Goal: Task Accomplishment & Management: Manage account settings

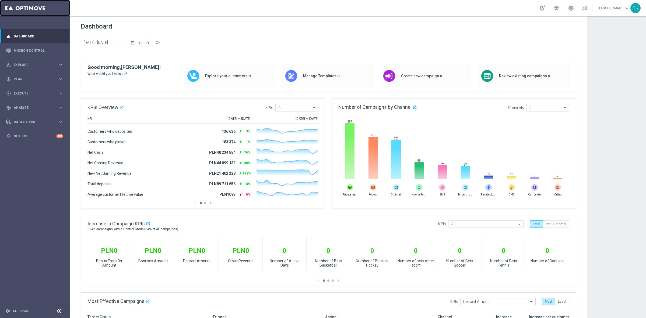
click at [20, 9] on link at bounding box center [35, 8] width 70 height 16
click at [26, 81] on div "gps_fixed Plan" at bounding box center [32, 79] width 52 height 5
click at [27, 88] on div "Target Groups" at bounding box center [41, 90] width 55 height 8
click at [29, 90] on link "Target Groups" at bounding box center [35, 90] width 42 height 4
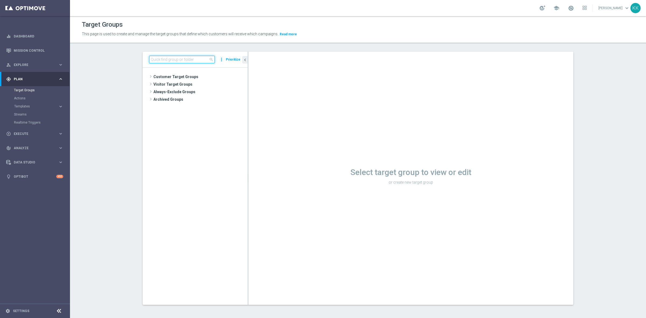
click at [173, 60] on input at bounding box center [182, 60] width 66 height 8
click at [173, 59] on input at bounding box center [182, 60] width 66 height 8
type input "111025"
click at [236, 92] on icon "content_copy" at bounding box center [238, 92] width 4 height 4
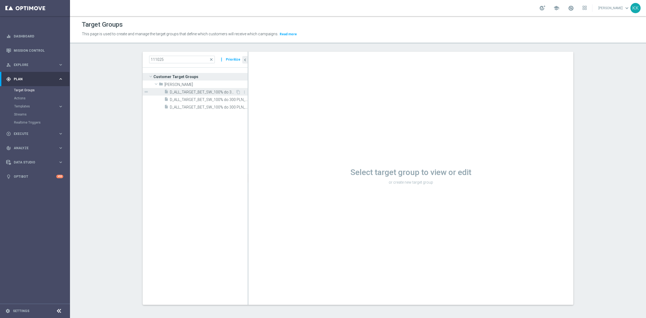
click at [198, 90] on span "D_ALL_TARGET_BET_SW_100% do 300 PLN_111025" at bounding box center [203, 92] width 66 height 5
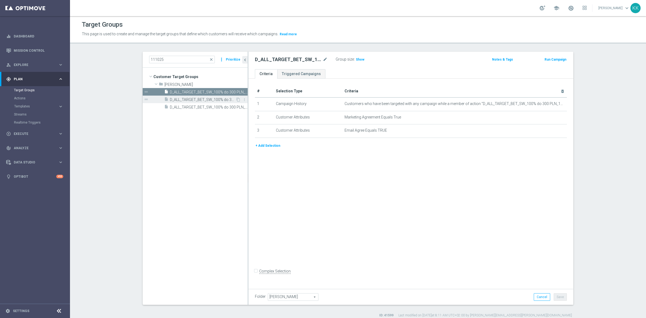
click at [202, 100] on span "D_ALL_TARGET_BET_SW_100% do 300 PLN_111025_BLOKADA" at bounding box center [203, 99] width 66 height 5
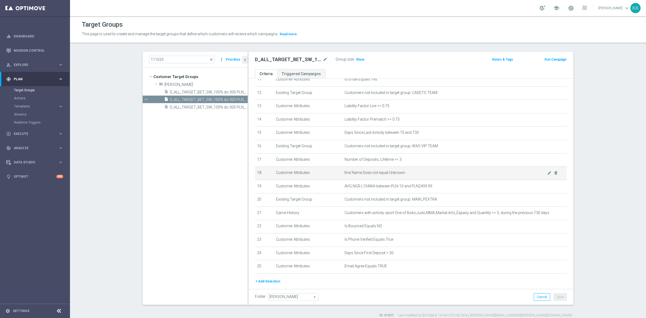
scroll to position [178, 0]
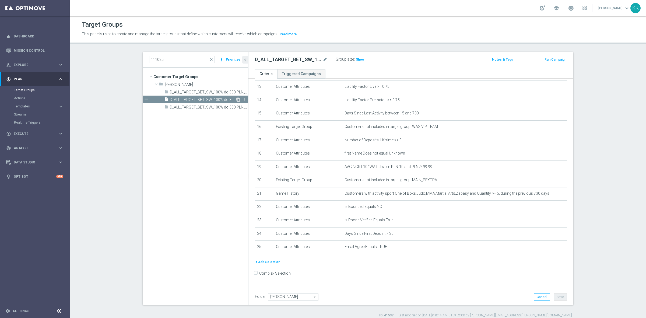
click at [236, 99] on icon "content_copy" at bounding box center [238, 99] width 4 height 4
click at [236, 100] on icon "content_copy" at bounding box center [238, 99] width 4 height 4
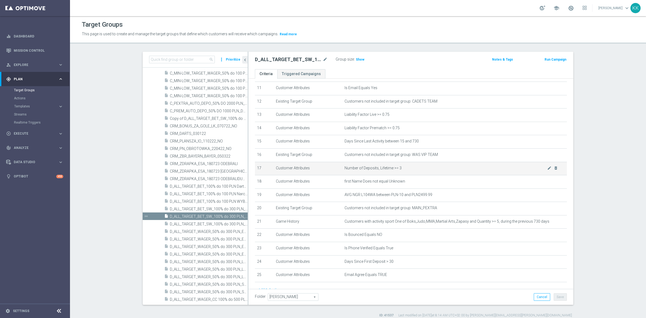
scroll to position [178, 0]
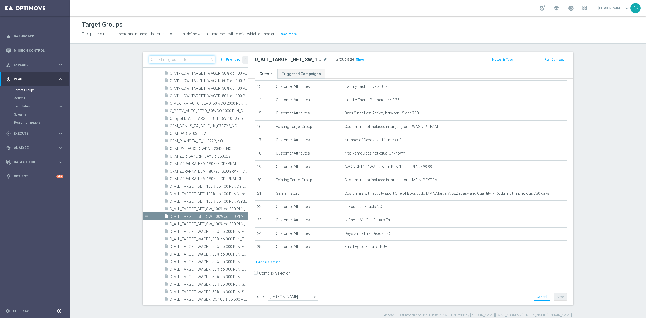
click at [185, 58] on input at bounding box center [182, 60] width 66 height 8
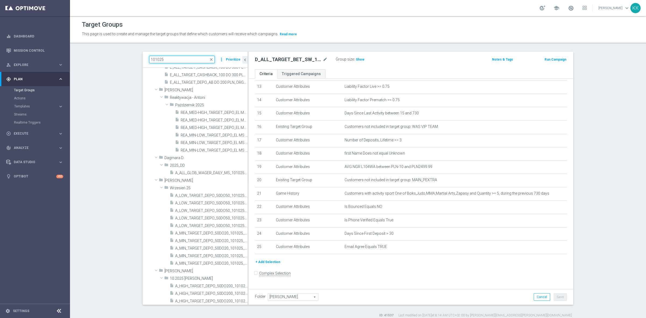
scroll to position [0, 0]
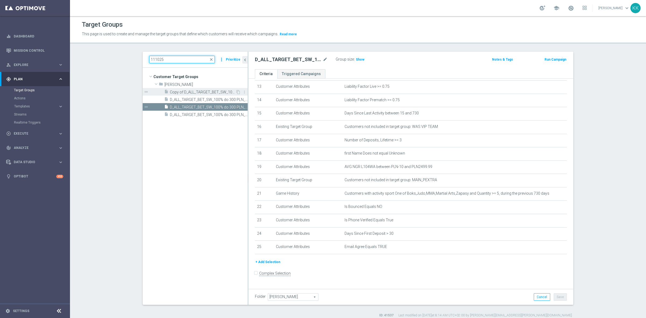
type input "111025"
click at [188, 93] on span "Copy of D_ALL_TARGET_BET_SW_100% do 300 PLN_111025" at bounding box center [203, 92] width 66 height 5
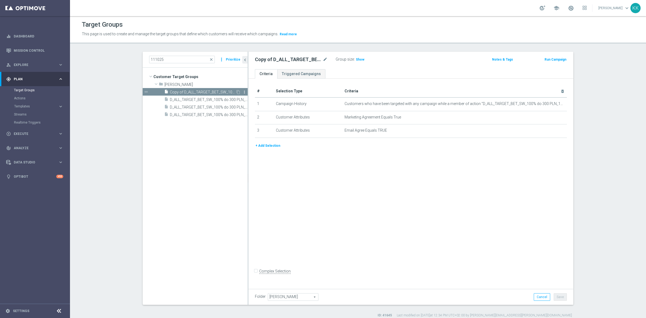
click at [242, 90] on icon "more_vert" at bounding box center [244, 92] width 4 height 4
click at [260, 107] on span "Delete" at bounding box center [256, 106] width 12 height 4
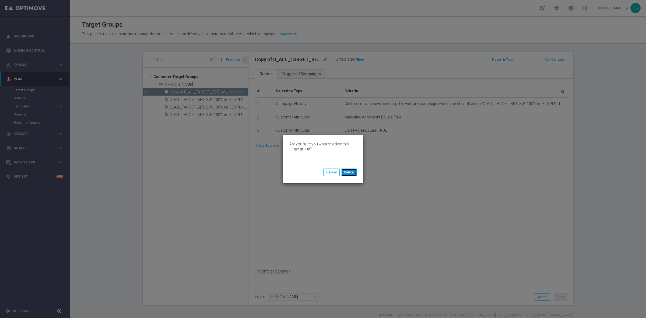
click at [351, 172] on button "Delete" at bounding box center [349, 173] width 16 height 8
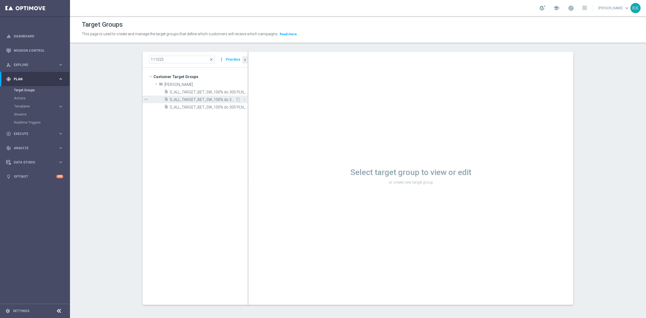
click at [219, 96] on div "insert_drive_file D_ALL_TARGET_BET_SW_100% do 300 PLN_111025_BLOKADA" at bounding box center [199, 100] width 71 height 8
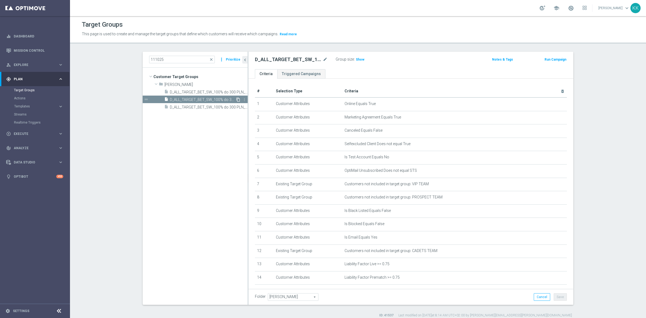
click at [237, 98] on icon "content_copy" at bounding box center [238, 99] width 4 height 4
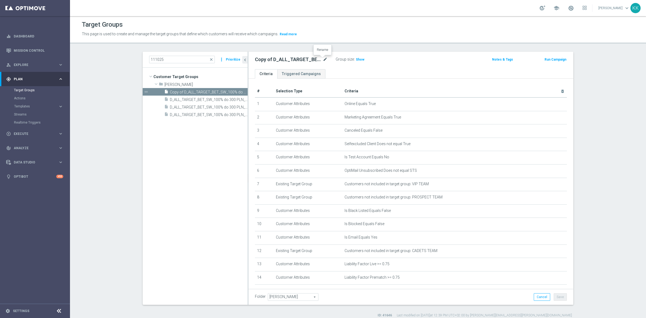
click at [323, 58] on icon "mode_edit" at bounding box center [325, 59] width 5 height 6
type input "D_ALL_TARGET_ZBR_100% do 500 PLN KSW111_181025_BLOKADA"
click at [431, 61] on div "D_ALL_TARGET_ZBR_100% do 500 PLN KSW111_181025_BLOKADA Group size : Show" at bounding box center [358, 60] width 214 height 8
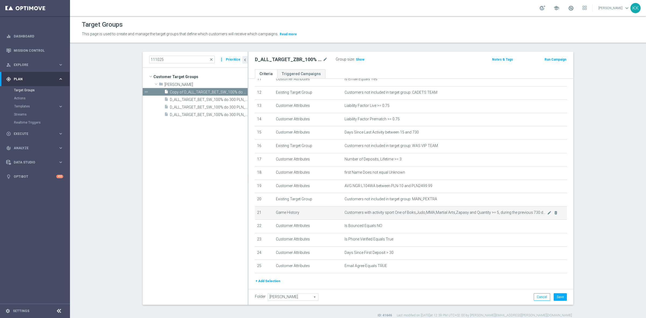
scroll to position [178, 0]
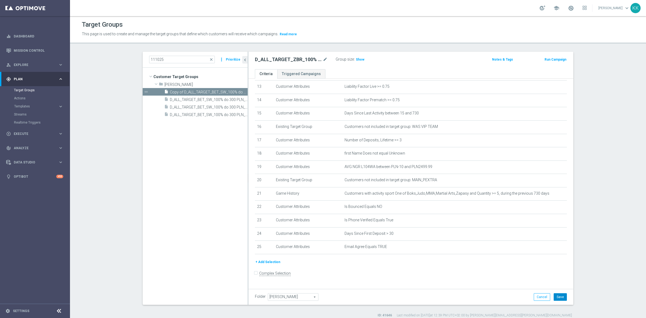
click at [559, 298] on button "Save" at bounding box center [560, 297] width 13 height 8
click at [356, 58] on span "Show" at bounding box center [360, 60] width 9 height 4
drag, startPoint x: 170, startPoint y: 54, endPoint x: 87, endPoint y: 61, distance: 83.5
click at [84, 61] on section "111025 close more_vert Prioritize Customer Target Groups library_add create_new…" at bounding box center [358, 185] width 576 height 266
drag, startPoint x: 164, startPoint y: 59, endPoint x: 95, endPoint y: 63, distance: 69.6
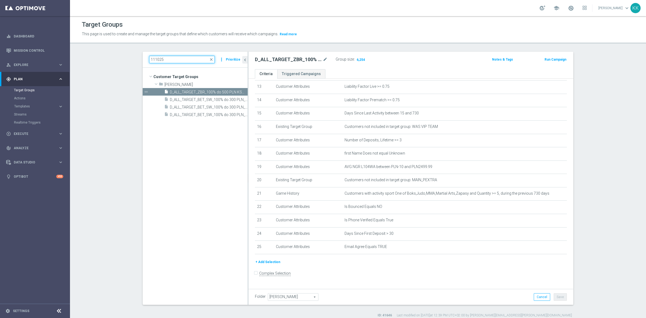
click at [109, 61] on section "111025 close more_vert Prioritize Customer Target Groups library_add create_new…" at bounding box center [358, 185] width 576 height 266
paste input "Wyższych kursów w tym SuperOferty, Codziennych Boostów, Hitu Dnia"
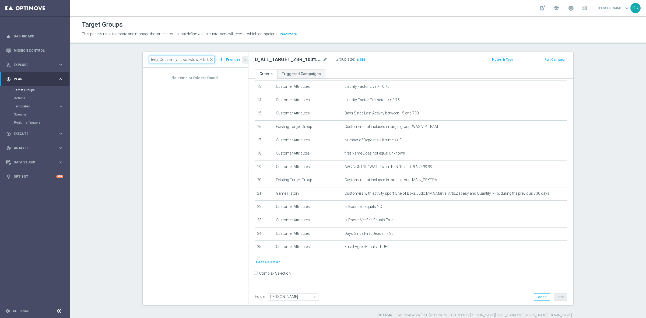
scroll to position [0, 0]
click at [168, 58] on input "Wyższych kursów w tym SuperOferty, Codziennych Boostów, Hitu Dnia" at bounding box center [182, 60] width 66 height 8
paste input "C_PREM_AUTO_DEPO_50% DO 1000 PLN_DAILY"
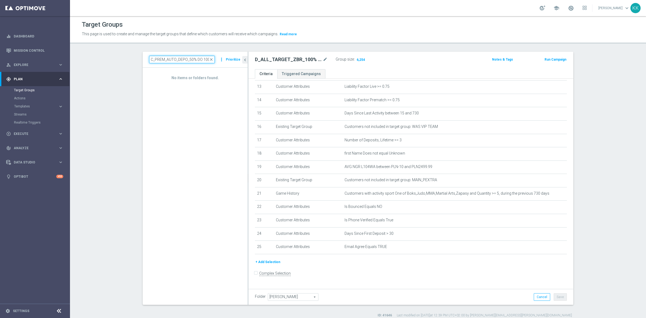
scroll to position [0, 19]
click at [226, 92] on span "C_PREM_AUTO_DEPO_50% DO 1000 PLN_DAILY" at bounding box center [203, 92] width 66 height 5
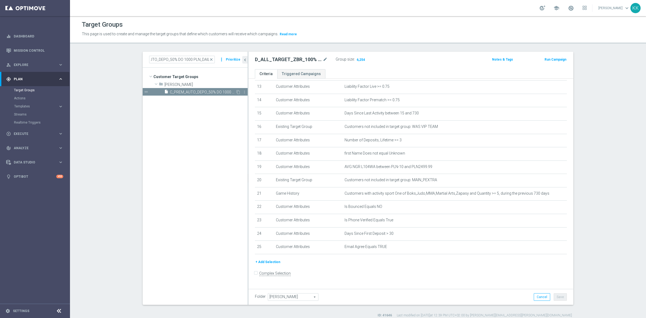
scroll to position [0, 0]
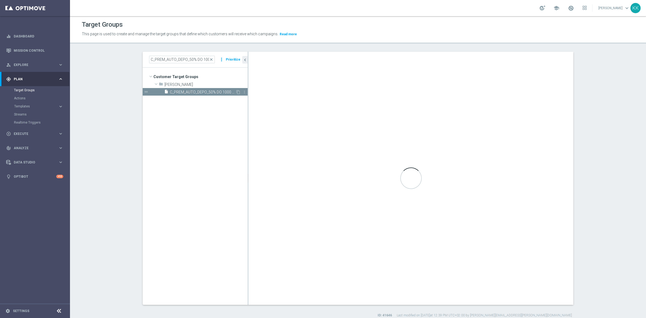
scroll to position [96, 0]
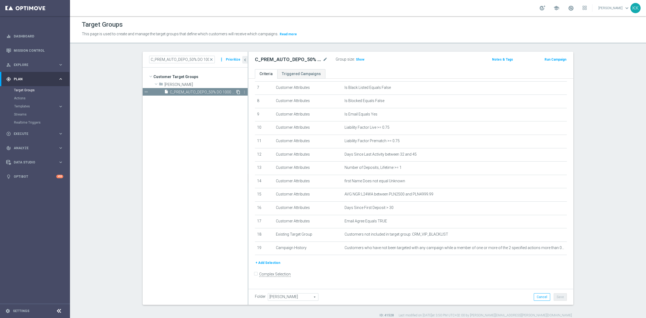
click at [237, 91] on icon "content_copy" at bounding box center [238, 92] width 4 height 4
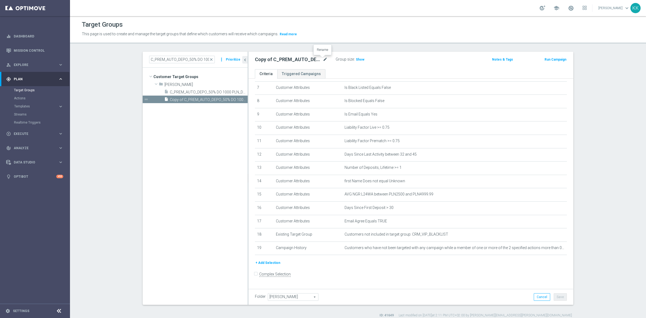
click at [323, 58] on icon "mode_edit" at bounding box center [325, 59] width 5 height 6
click at [190, 59] on input "C_PREM_AUTO_DEPO_50% DO 1000 PLN_DAILY" at bounding box center [182, 60] width 66 height 8
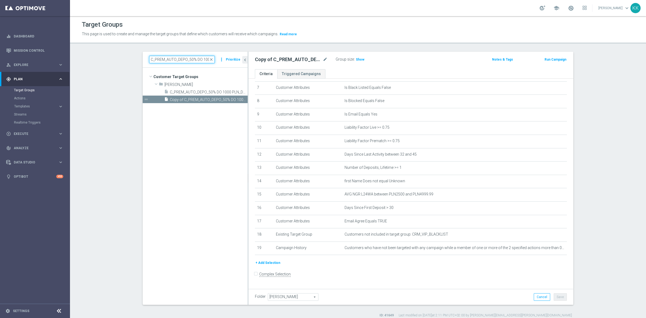
paste input "D_PREM_AUTO_DEPO_10"
type input "D_PREM_AUTO_DEPO_100% DO 1000 PLN_DAILY"
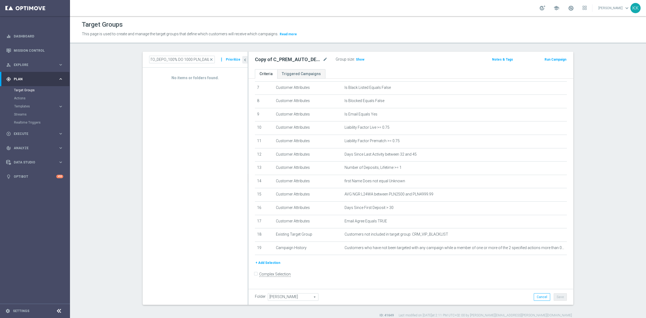
click at [233, 125] on div "No items or folders found." at bounding box center [195, 186] width 105 height 237
click at [323, 60] on icon "mode_edit" at bounding box center [325, 59] width 5 height 6
type input "D_PREM_AUTO_DEPO_100% DO 1000 PLN_DAILY"
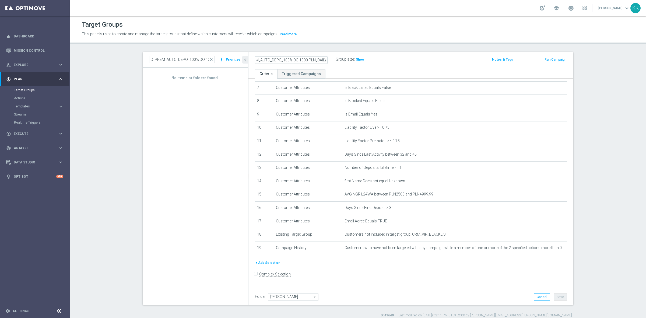
click at [372, 57] on div "Group size : Show" at bounding box center [363, 59] width 54 height 6
click at [547, 156] on icon "mode_edit" at bounding box center [549, 154] width 4 height 4
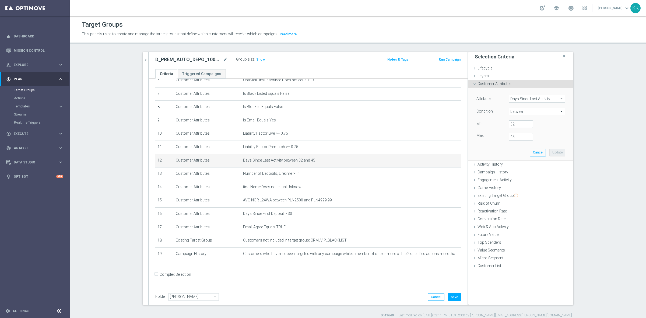
click at [519, 111] on span "between" at bounding box center [537, 111] width 56 height 7
click at [522, 147] on span ">" at bounding box center [537, 147] width 51 height 4
type input ">"
click at [511, 125] on input "number" at bounding box center [521, 124] width 24 height 8
type input "63"
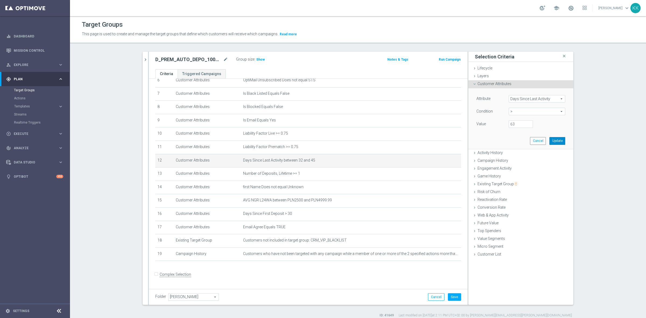
click at [552, 139] on button "Update" at bounding box center [558, 141] width 16 height 8
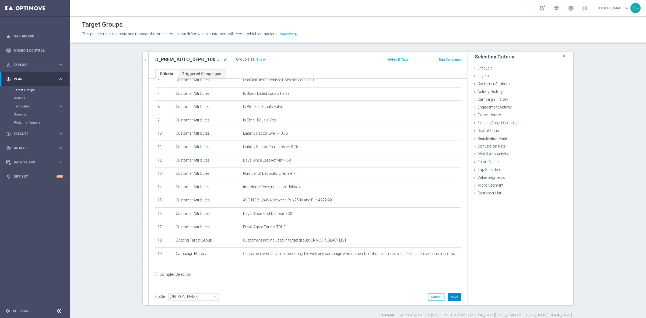
click at [454, 293] on button "Save" at bounding box center [454, 297] width 13 height 8
click at [442, 255] on icon "mode_edit" at bounding box center [444, 253] width 4 height 4
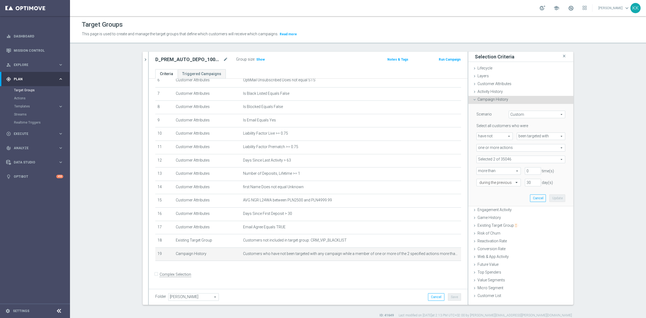
click at [492, 161] on span at bounding box center [521, 159] width 88 height 7
click at [480, 167] on div "Show Selected" at bounding box center [491, 169] width 25 height 7
click at [479, 170] on input "Show Selected" at bounding box center [481, 171] width 4 height 4
checkbox input "true"
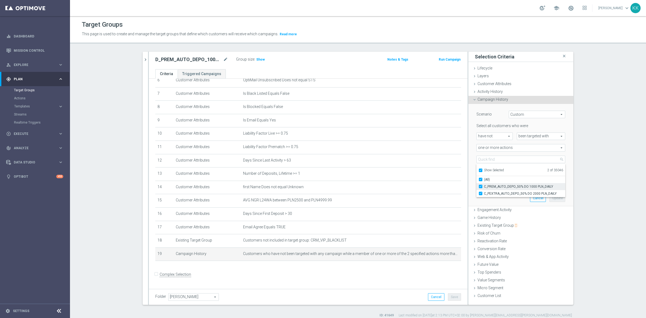
click at [481, 187] on input "C_PREM_AUTO_DEPO_50% DO 1000 PLN_DAILY" at bounding box center [483, 187] width 4 height 4
checkbox input "false"
type input "C_PEXTRA_AUTO_DEPO_50% DO 2000 PLN_DAILY"
checkbox input "false"
click at [484, 191] on label "C_PEXTRA_AUTO_DEPO_50% DO 2000 PLN_DAILY" at bounding box center [524, 193] width 81 height 7
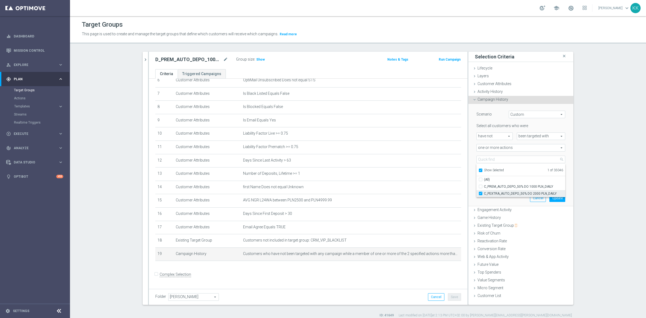
click at [481, 192] on input "C_PEXTRA_AUTO_DEPO_50% DO 2000 PLN_DAILY" at bounding box center [483, 194] width 4 height 4
checkbox input "false"
type input "Select Action"
click at [479, 169] on input "Show Selected" at bounding box center [481, 171] width 4 height 4
checkbox input "false"
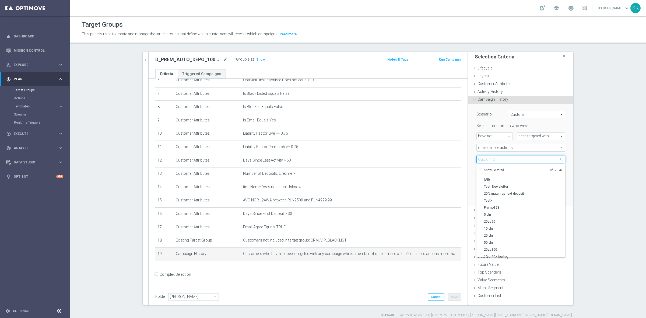
click at [507, 160] on input "search" at bounding box center [521, 160] width 89 height 8
paste input "D_PREM_AUTO_DEPO_100% DO 1000 PLN_DAILY"
type input "D_PREM_AUTO_DEPO_100% DO 1000 PLN_DAI"
click at [589, 147] on section "D_PREM_AUTO_DEPO_100% DO 1000 PLN_DAILY close more_vert Prioritize No items or …" at bounding box center [358, 185] width 576 height 266
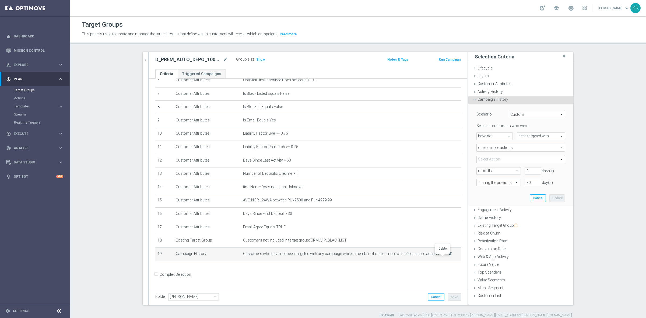
click at [448, 256] on icon "delete_forever" at bounding box center [450, 253] width 4 height 4
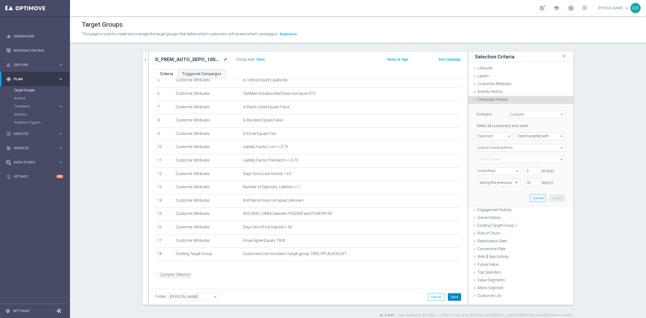
click at [454, 299] on button "Save" at bounding box center [454, 297] width 13 height 8
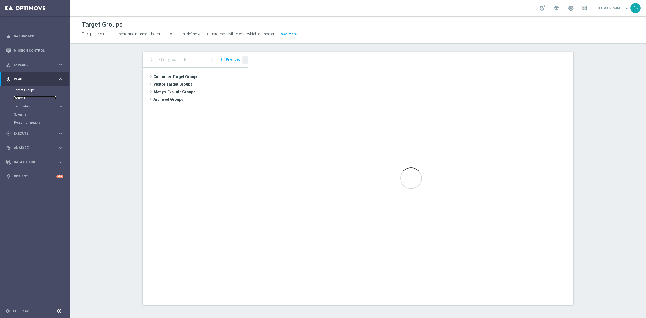
click at [26, 96] on link "Actions" at bounding box center [35, 98] width 42 height 4
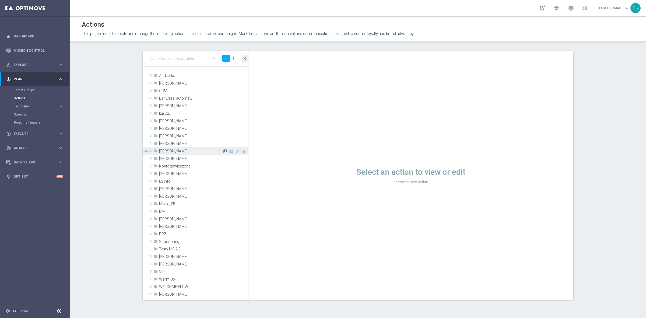
click at [223, 151] on icon "library_add" at bounding box center [225, 151] width 4 height 4
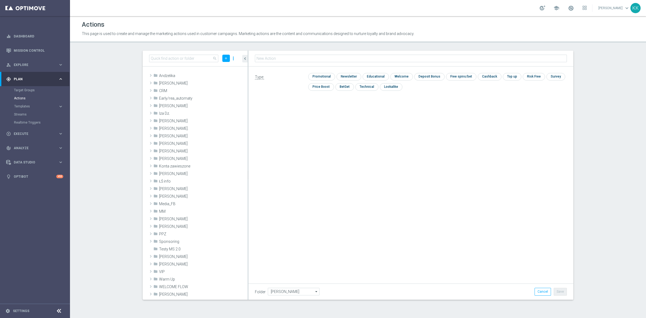
type input "D_PREM_AUTO_DEPO_100% DO 1000 PLN_DAILY"
click at [320, 76] on input "checkbox" at bounding box center [321, 76] width 26 height 7
checkbox input "true"
click at [560, 290] on button "Save" at bounding box center [560, 292] width 13 height 8
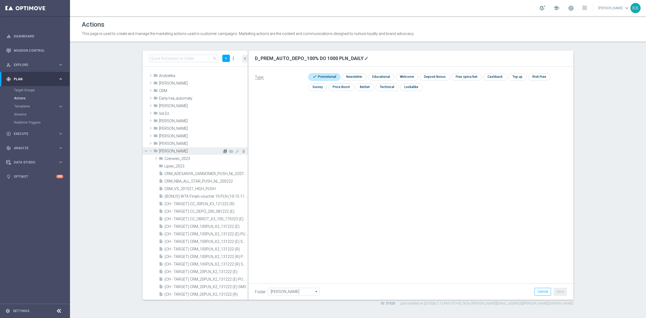
click at [223, 150] on icon "library_add" at bounding box center [225, 151] width 4 height 4
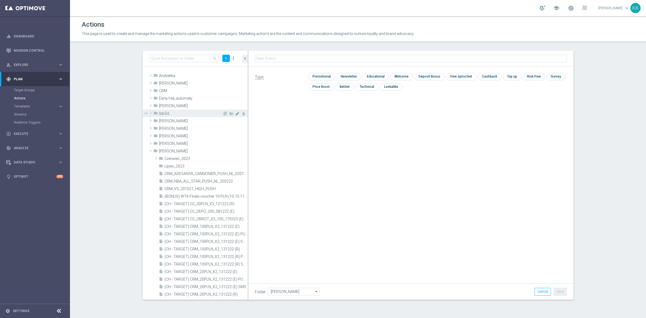
type input "D_PEXTRA_AUTO_DEPO_100% DO 2000 PLN_DAILY"
click at [324, 74] on input "checkbox" at bounding box center [321, 76] width 26 height 7
checkbox input "true"
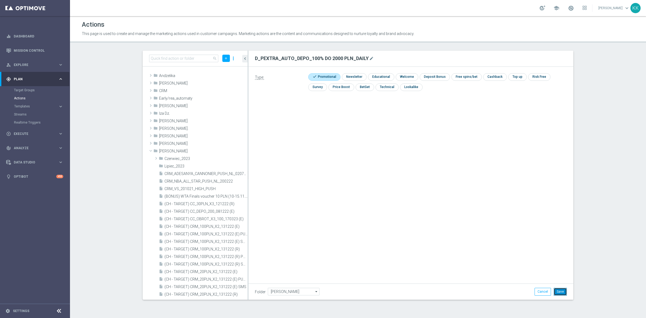
click at [560, 290] on button "Save" at bounding box center [560, 292] width 13 height 8
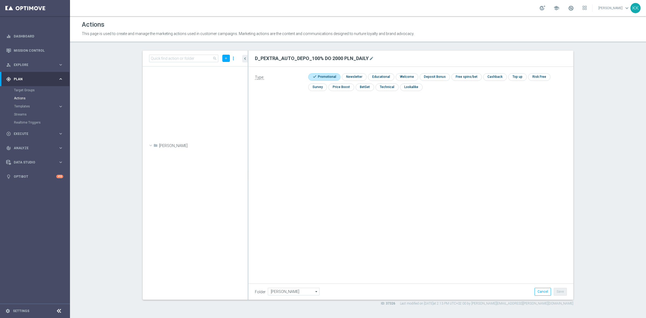
scroll to position [20283, 0]
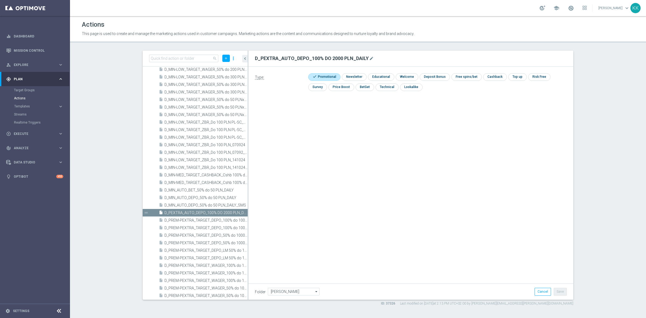
click at [299, 174] on div "Type: check Promotional check Newsletter check Educational check Welcome check …" at bounding box center [411, 127] width 325 height 121
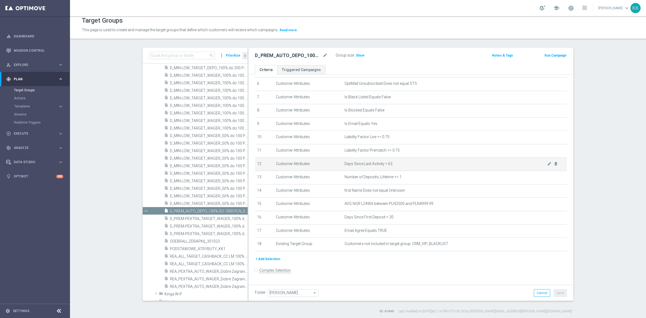
scroll to position [5, 0]
click at [264, 255] on div "# Selection Type Criteria delete_forever 1 Customer Attributes Online Equals Tr…" at bounding box center [411, 126] width 320 height 258
click at [267, 261] on button "+ Add Selection" at bounding box center [268, 258] width 26 height 6
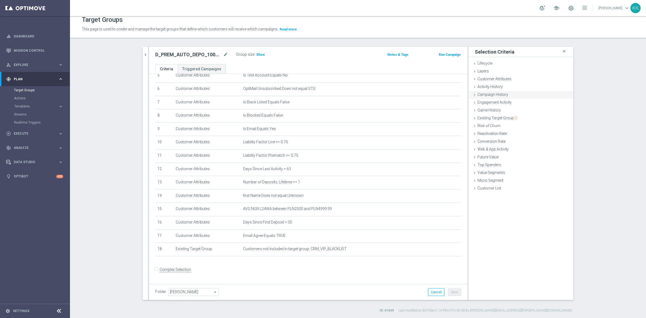
click at [506, 96] on div "Campaign History done" at bounding box center [520, 95] width 105 height 8
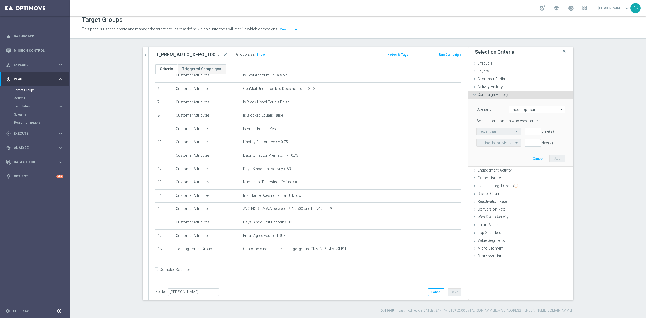
click at [515, 109] on span "Under-exposure" at bounding box center [537, 109] width 56 height 7
click at [528, 144] on span "Custom" at bounding box center [537, 145] width 51 height 4
type input "Custom"
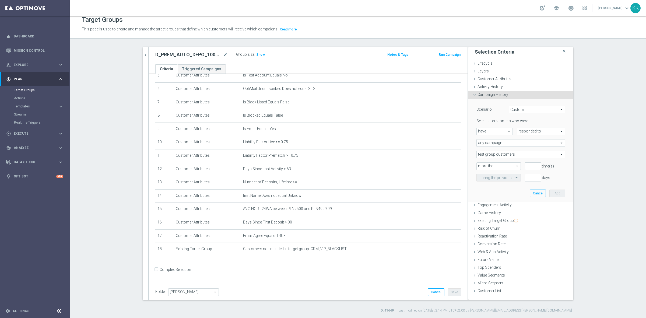
click at [525, 132] on span "responded to" at bounding box center [541, 131] width 48 height 7
click at [500, 135] on div "Select all customers who were have have arrow_drop_down search responded to res…" at bounding box center [521, 149] width 89 height 63
click at [500, 135] on div "have have arrow_drop_down search" at bounding box center [495, 132] width 36 height 8
click at [500, 145] on span "have not" at bounding box center [495, 146] width 30 height 4
type input "have not"
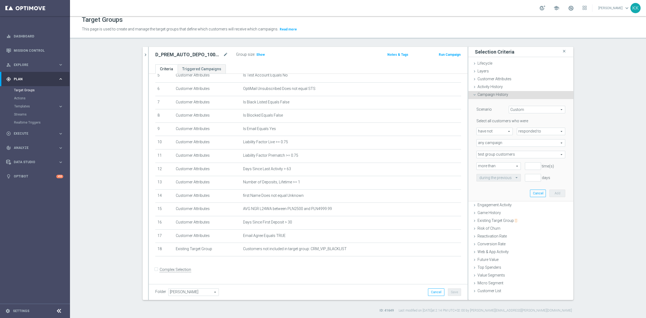
click at [523, 135] on div "Select all customers who were have not have not arrow_drop_down search responde…" at bounding box center [521, 149] width 89 height 63
click at [527, 130] on span "responded to" at bounding box center [541, 131] width 48 height 7
click at [554, 145] on span "been targeted with" at bounding box center [541, 146] width 43 height 4
type input "been targeted with"
click at [499, 144] on span "any campaign" at bounding box center [521, 142] width 88 height 7
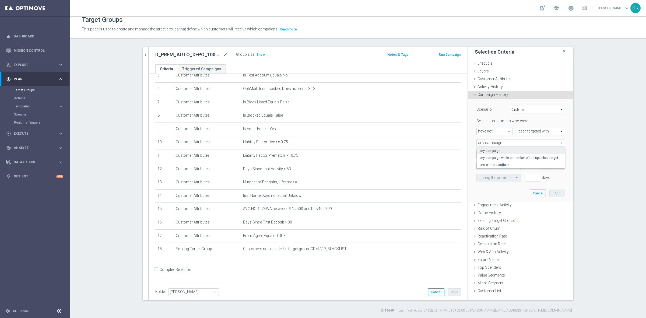
click at [499, 164] on span "one or more actions" at bounding box center [521, 165] width 83 height 4
type input "one or more actions"
click at [499, 154] on span at bounding box center [521, 154] width 88 height 7
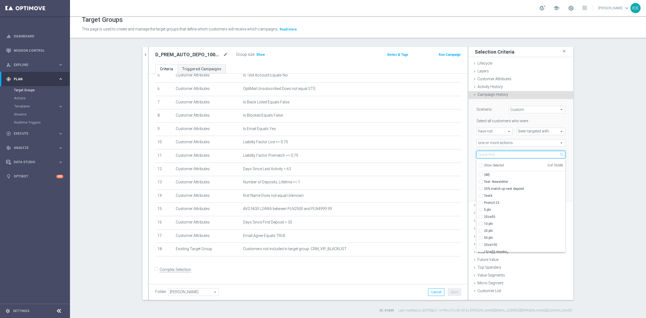
click at [499, 154] on input "search" at bounding box center [521, 155] width 89 height 8
paste input "D_PREM_AUTO_DEPO_100% DO 1000 PLN_DAILY"
type input "D_PREM_AUTO_DEPO_100% DO 1000 PLN_DAILY"
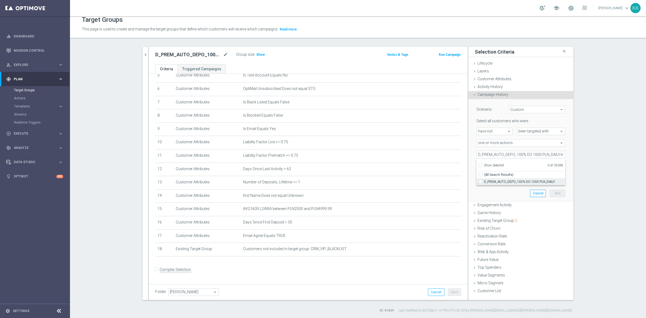
click at [528, 181] on span "D_PREM_AUTO_DEPO_100% DO 1000 PLN_DAILY" at bounding box center [524, 182] width 81 height 4
click at [484, 181] on input "D_PREM_AUTO_DEPO_100% DO 1000 PLN_DAILY" at bounding box center [483, 182] width 4 height 4
checkbox input "true"
type input "D_PREM_AUTO_DEPO_100% DO 1000 PLN_DAILY"
checkbox input "true"
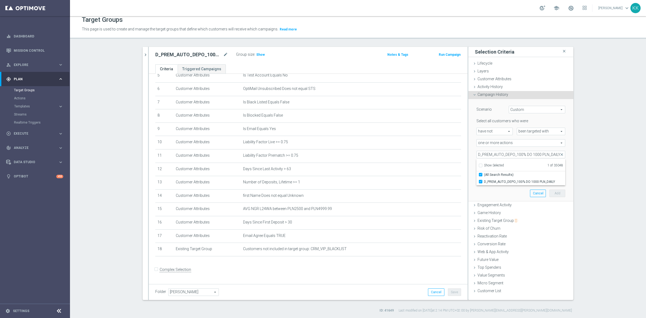
click at [577, 156] on div "search more_vert Prioritize Customer Target Groups library_add create_new_folde…" at bounding box center [358, 180] width 452 height 266
click at [509, 156] on span "D_PREM_AUTO_DEPO_100% DO 1000 PLN_DAILY" at bounding box center [521, 154] width 88 height 7
click at [502, 155] on input "search" at bounding box center [521, 155] width 89 height 8
paste input "D_PEXTRA_AUTO_DEPO_100% DO 2000 PLN_DAILY"
type input "D_PEXTRA_AUTO_DEPO_100% DO 2000 PLN_DAILY"
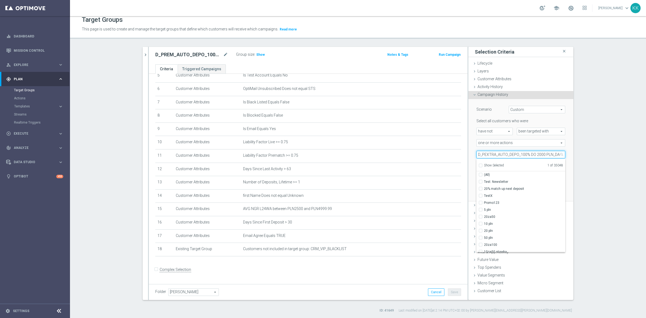
scroll to position [0, 3]
checkbox input "true"
type input "D_PEXTRA_AUTO_DEPO_100% DO 2000 PLN_DAILY"
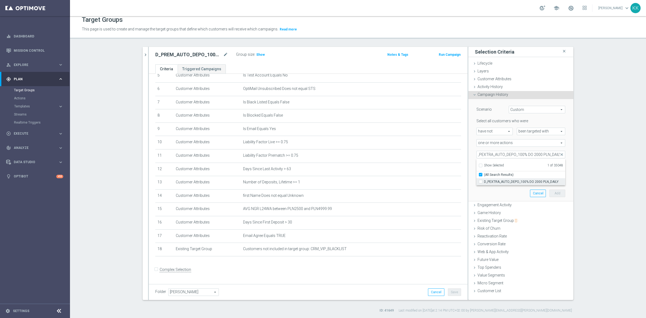
click at [481, 180] on input "D_PEXTRA_AUTO_DEPO_100% DO 2000 PLN_DAILY" at bounding box center [483, 182] width 4 height 4
checkbox input "true"
type input "Selected 2 of 35048"
checkbox input "false"
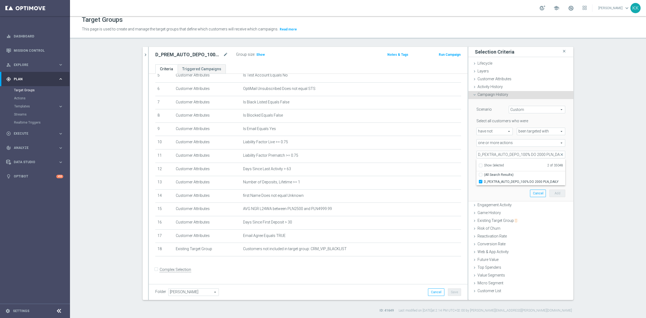
click at [624, 129] on section "search more_vert Prioritize Customer Target Groups library_add create_new_folder" at bounding box center [358, 180] width 576 height 266
click at [527, 166] on input "number" at bounding box center [533, 166] width 16 height 8
type input "0"
click at [527, 177] on input "1" at bounding box center [533, 178] width 16 height 8
type input "14"
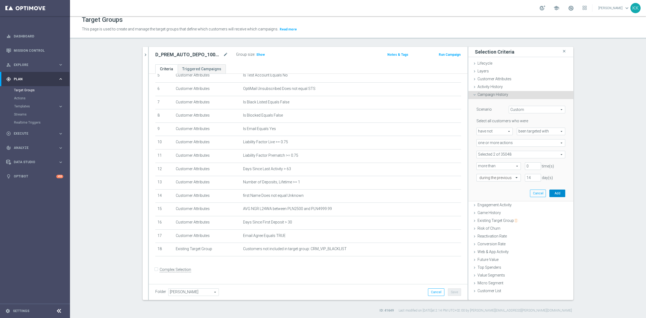
click at [556, 190] on button "Add" at bounding box center [558, 194] width 16 height 8
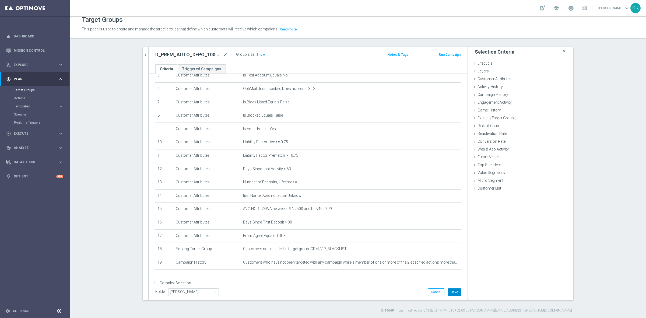
click at [457, 289] on button "Save" at bounding box center [454, 292] width 13 height 8
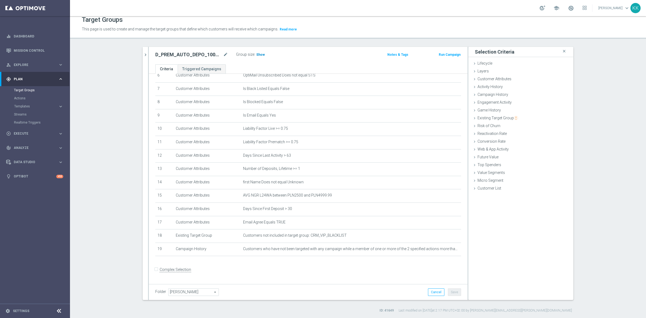
click at [259, 53] on span "Show" at bounding box center [260, 55] width 9 height 4
click at [442, 251] on icon "mode_edit" at bounding box center [444, 249] width 4 height 4
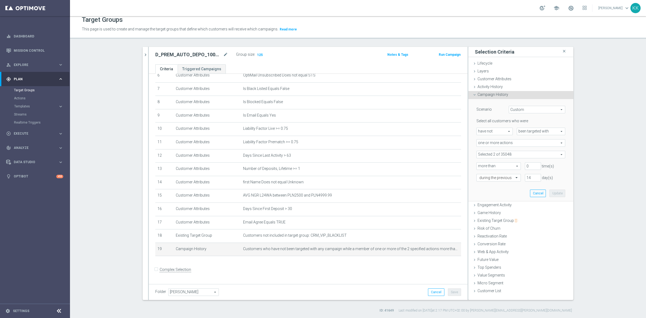
click at [495, 154] on span at bounding box center [521, 154] width 88 height 7
click at [479, 166] on input "Show Selected" at bounding box center [481, 167] width 4 height 4
checkbox input "true"
click at [602, 139] on section "search more_vert Prioritize Customer Target Groups library_add create_new_folder" at bounding box center [358, 180] width 576 height 266
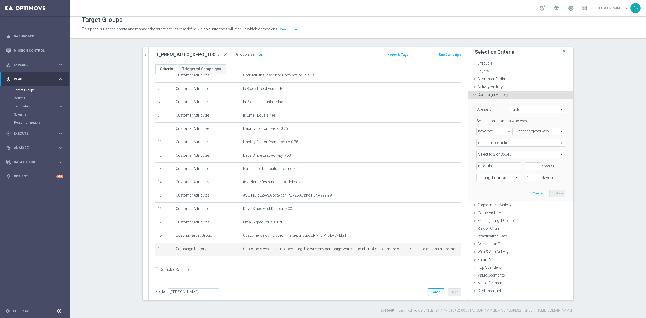
click at [592, 165] on section "search more_vert Prioritize Customer Target Groups library_add create_new_folder" at bounding box center [358, 180] width 576 height 266
click at [535, 194] on button "Cancel" at bounding box center [538, 194] width 16 height 8
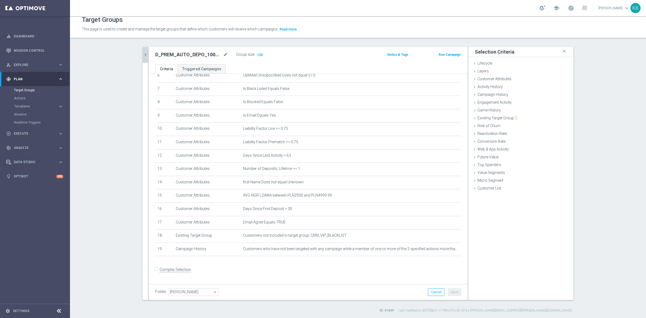
click at [143, 52] on icon "chevron_right" at bounding box center [145, 54] width 5 height 5
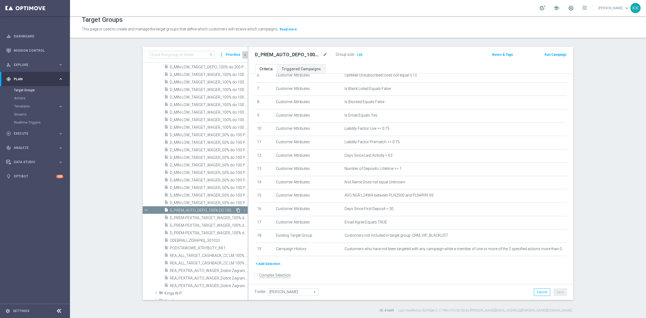
click at [236, 210] on icon "content_copy" at bounding box center [238, 210] width 4 height 4
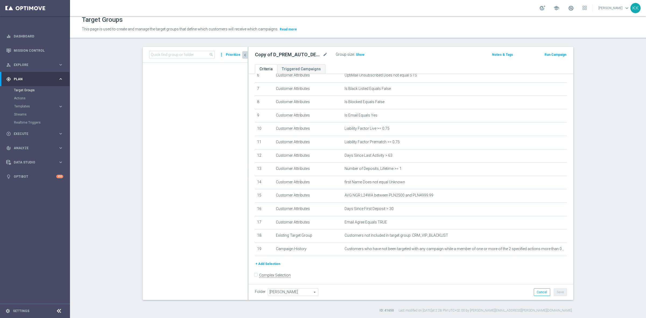
scroll to position [2101, 0]
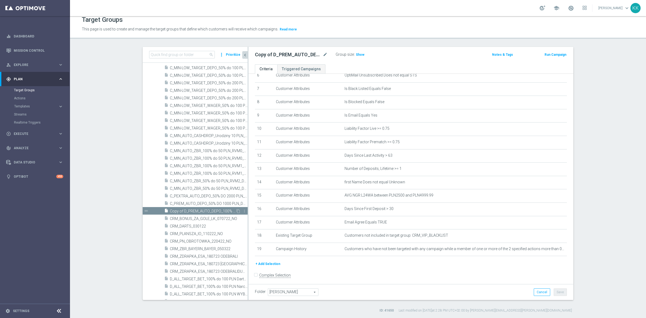
click at [214, 209] on span "Copy of D_PREM_AUTO_DEPO_100% DO 1000 PLN_DAILY" at bounding box center [203, 211] width 66 height 5
click at [325, 53] on icon "mode_edit" at bounding box center [325, 54] width 5 height 6
type input "D_PEXTRA_AUTO_DEPO_100% DO 2000 PLN_DAILY"
click at [89, 86] on section "search more_vert Prioritize Customer Target Groups library_add create_new_folder" at bounding box center [358, 180] width 576 height 266
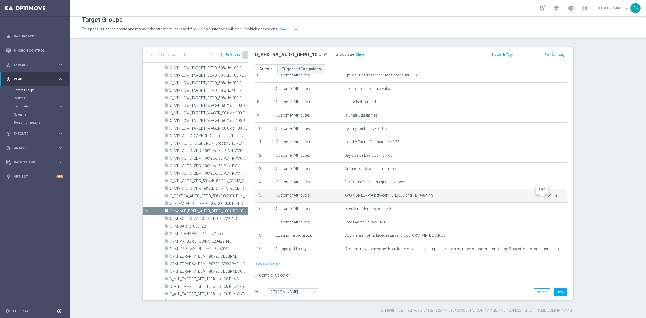
click at [547, 196] on icon "mode_edit" at bounding box center [549, 195] width 4 height 4
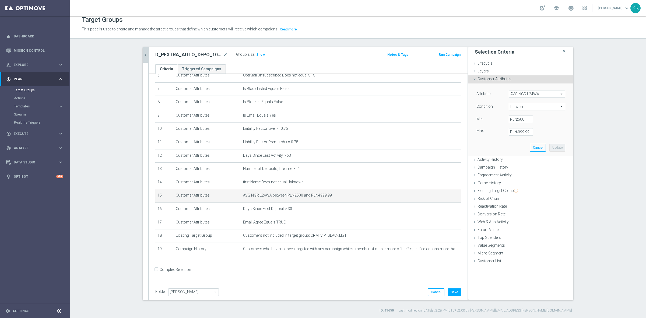
click at [512, 118] on label "PLN" at bounding box center [512, 119] width 5 height 5
click at [512, 118] on input "2500" at bounding box center [521, 120] width 24 height 8
click at [520, 103] on span "between" at bounding box center [537, 106] width 56 height 7
click at [521, 149] on span ">=" at bounding box center [537, 150] width 51 height 4
type input ">="
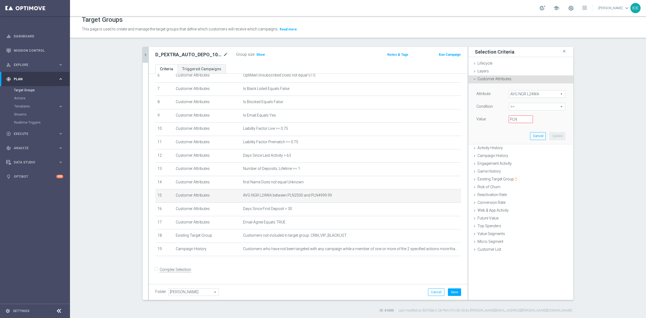
click at [510, 119] on label "PLN" at bounding box center [512, 119] width 5 height 5
click at [509, 119] on input "PLN" at bounding box center [521, 120] width 24 height 8
click at [519, 119] on input "PLN" at bounding box center [521, 120] width 24 height 8
type input "5000.00"
click at [550, 140] on div "Attribute AVG NGR L24WA AVG NGR L24WA arrow_drop_down search Condition >= >= ar…" at bounding box center [521, 113] width 97 height 60
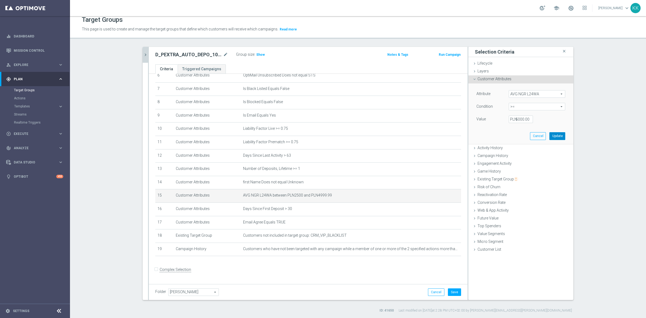
click at [555, 137] on button "Update" at bounding box center [558, 136] width 16 height 8
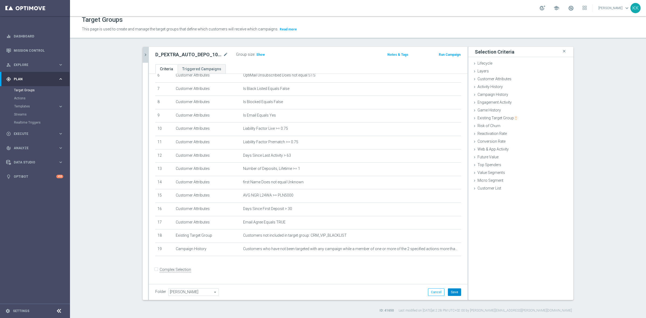
click at [457, 292] on button "Save" at bounding box center [454, 292] width 13 height 8
click at [259, 53] on span "Show" at bounding box center [260, 55] width 9 height 4
